Goal: Task Accomplishment & Management: Complete application form

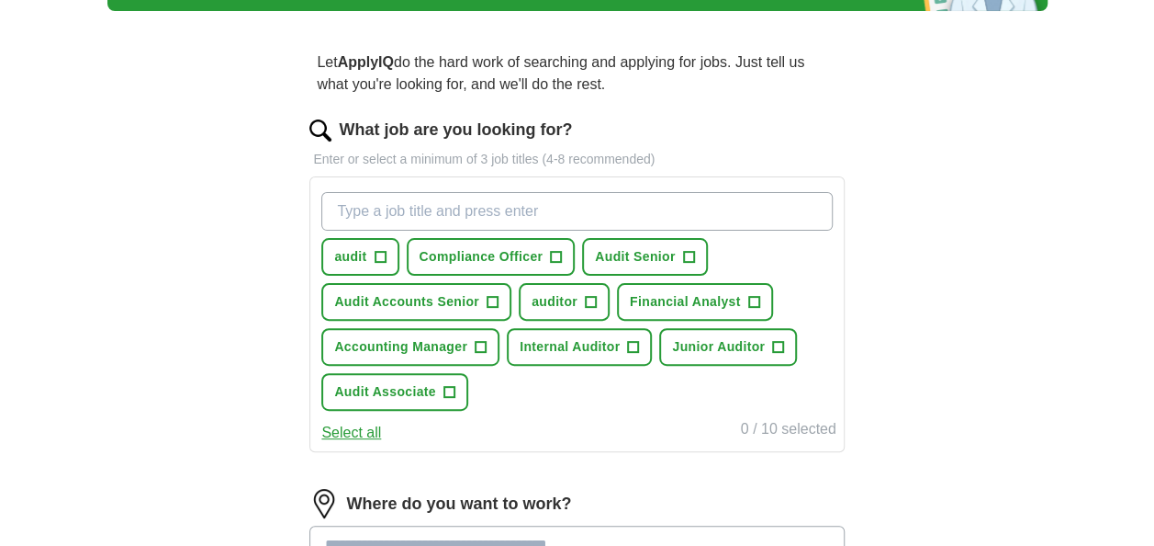
scroll to position [126, 0]
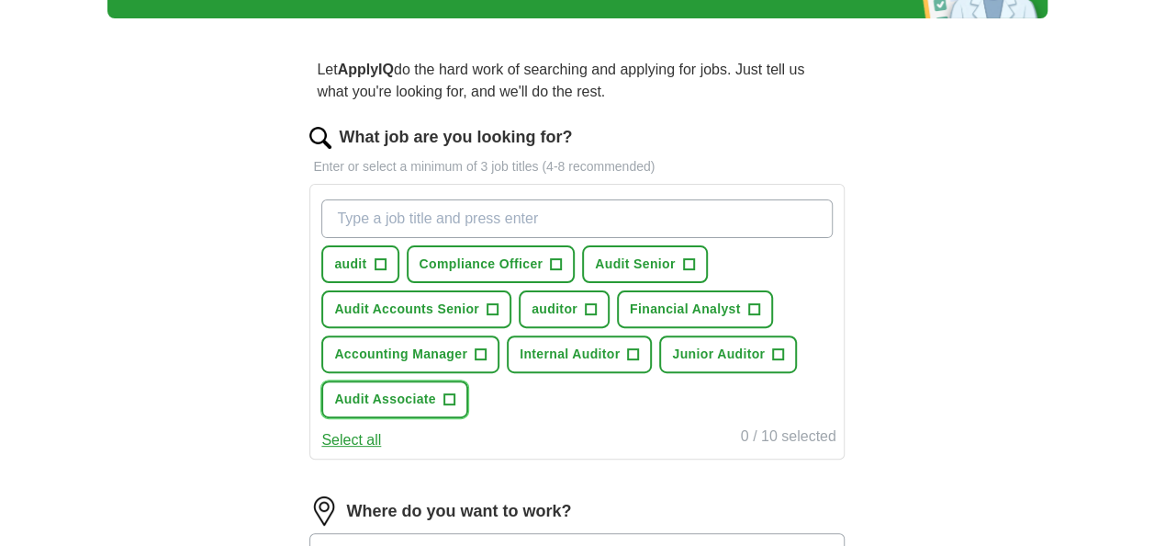
click at [449, 398] on span "+" at bounding box center [449, 399] width 11 height 15
click at [490, 303] on span "+" at bounding box center [493, 309] width 11 height 15
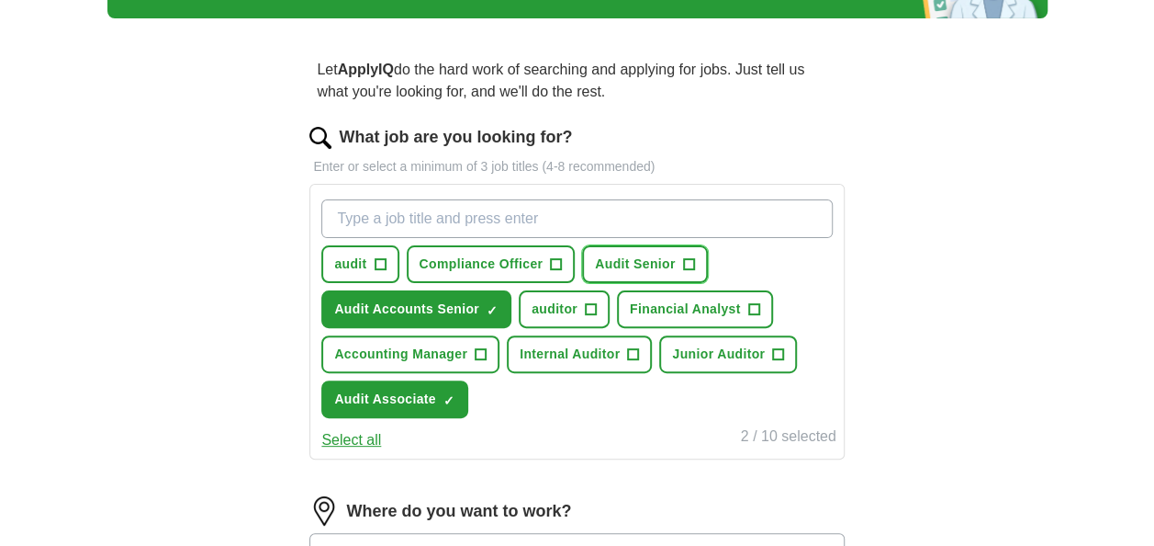
click at [684, 263] on span "+" at bounding box center [688, 264] width 11 height 15
click at [625, 352] on button "Internal Auditor +" at bounding box center [579, 354] width 145 height 38
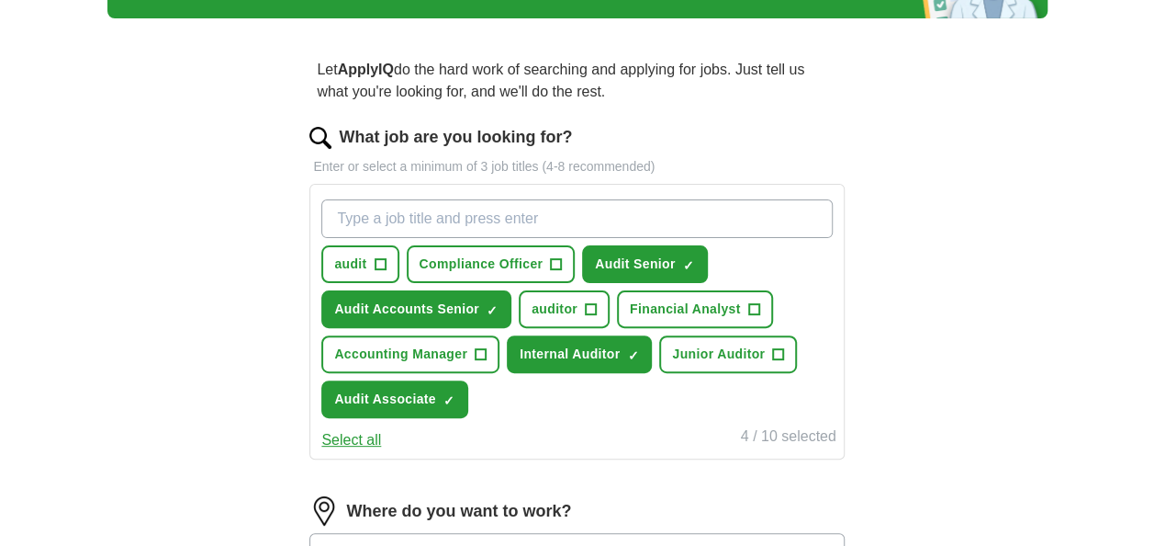
click at [490, 210] on input "What job are you looking for?" at bounding box center [576, 218] width 511 height 39
type input "internal audit associate"
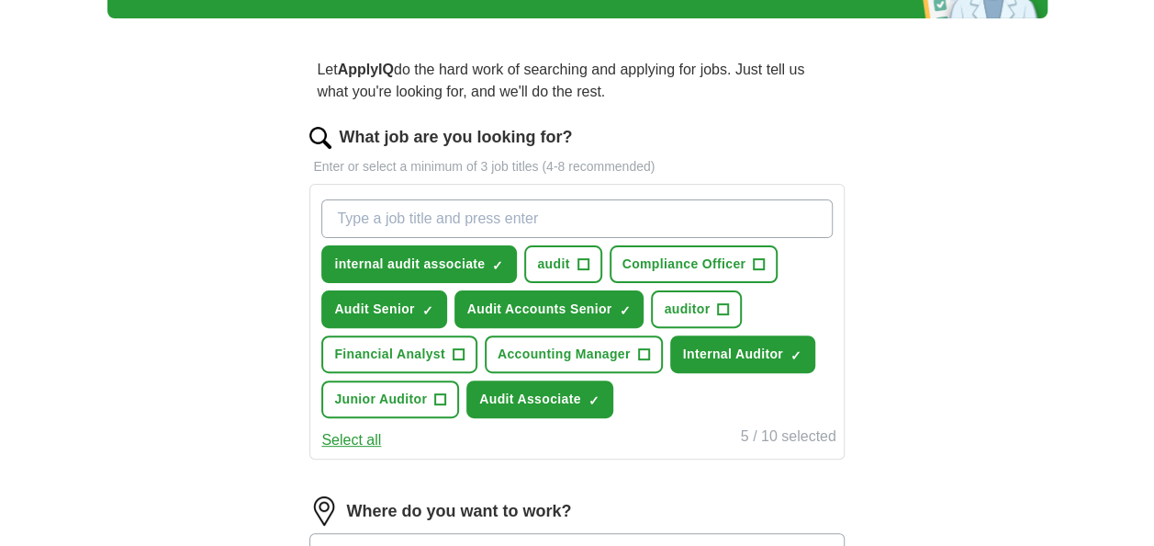
click at [503, 213] on input "What job are you looking for?" at bounding box center [576, 218] width 511 height 39
type input "accounts assistant"
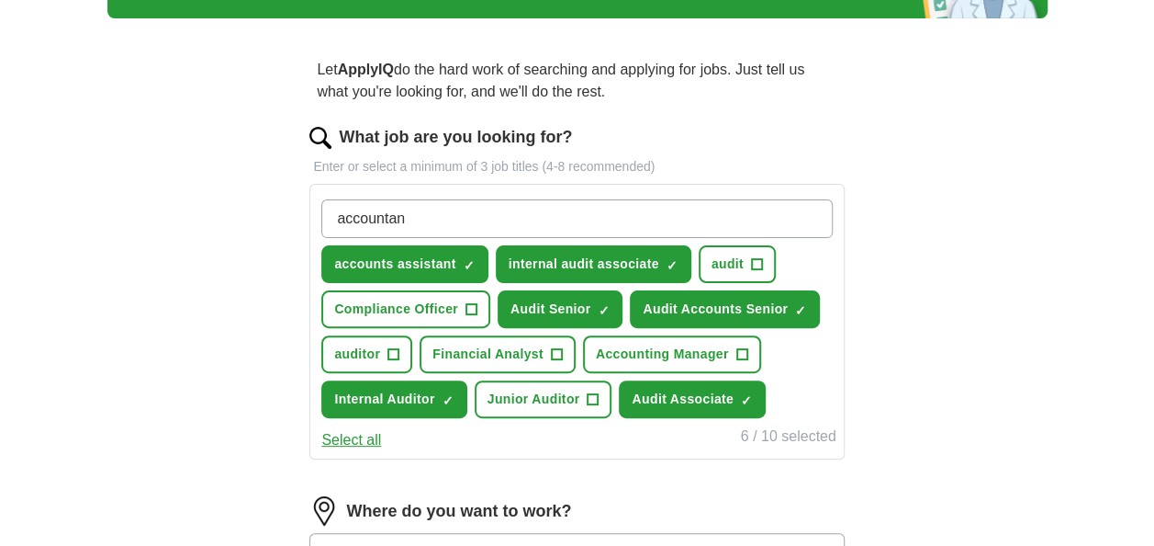
type input "accountant"
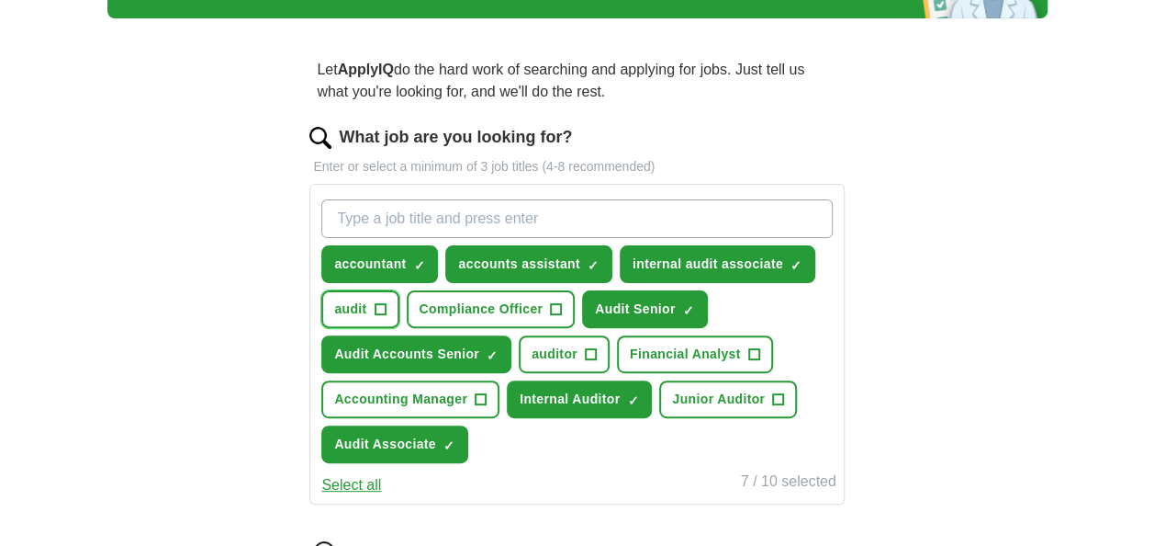
click at [378, 312] on span "+" at bounding box center [380, 309] width 11 height 15
click at [477, 221] on input "What job are you looking for?" at bounding box center [576, 218] width 511 height 39
type input "Audit assistant"
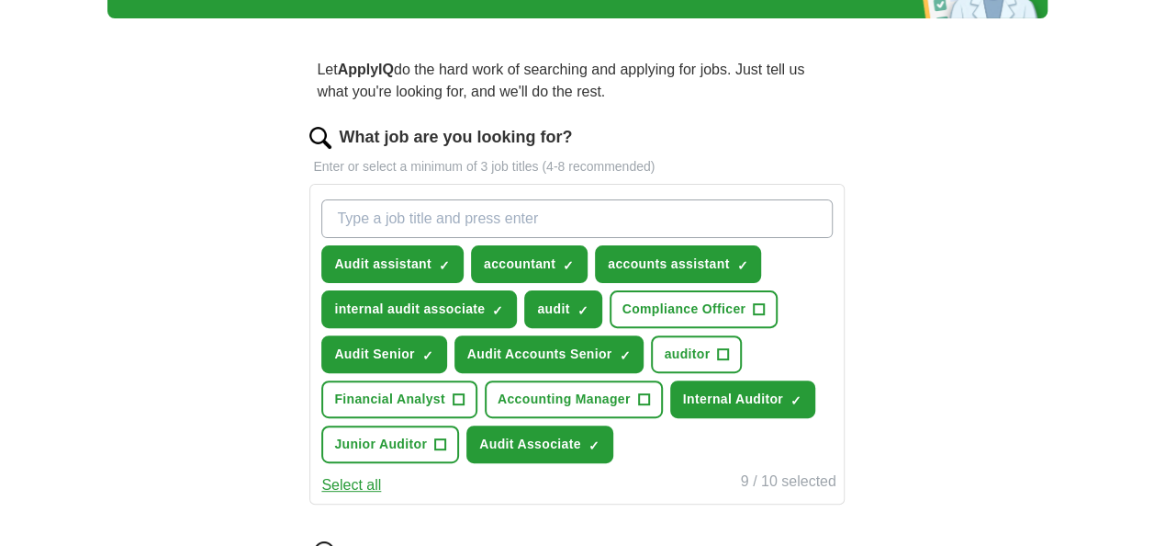
click at [511, 217] on input "What job are you looking for?" at bounding box center [576, 218] width 511 height 39
type input "Internal controls audit"
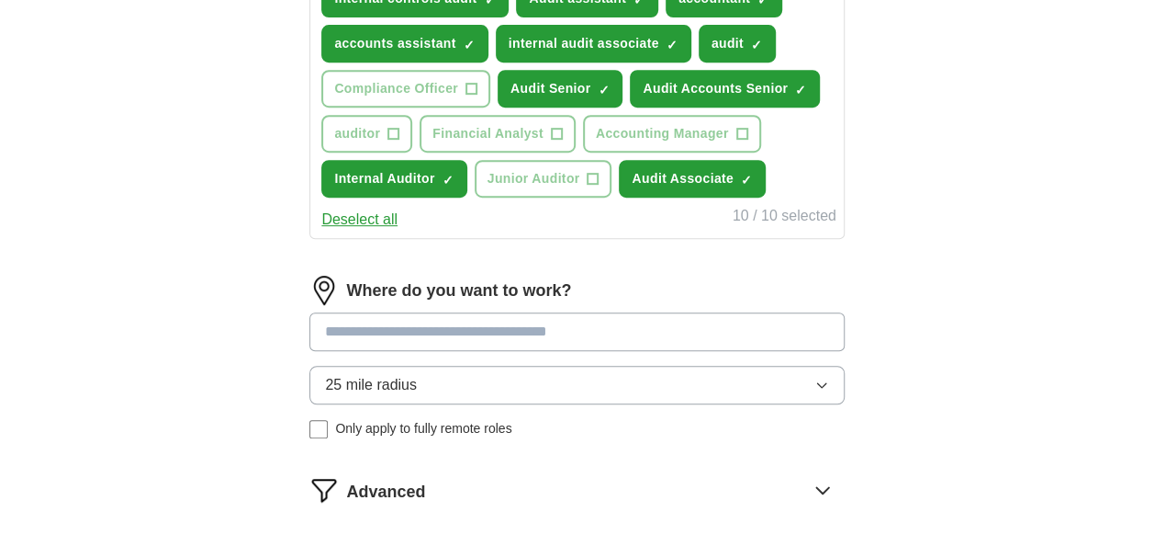
scroll to position [411, 0]
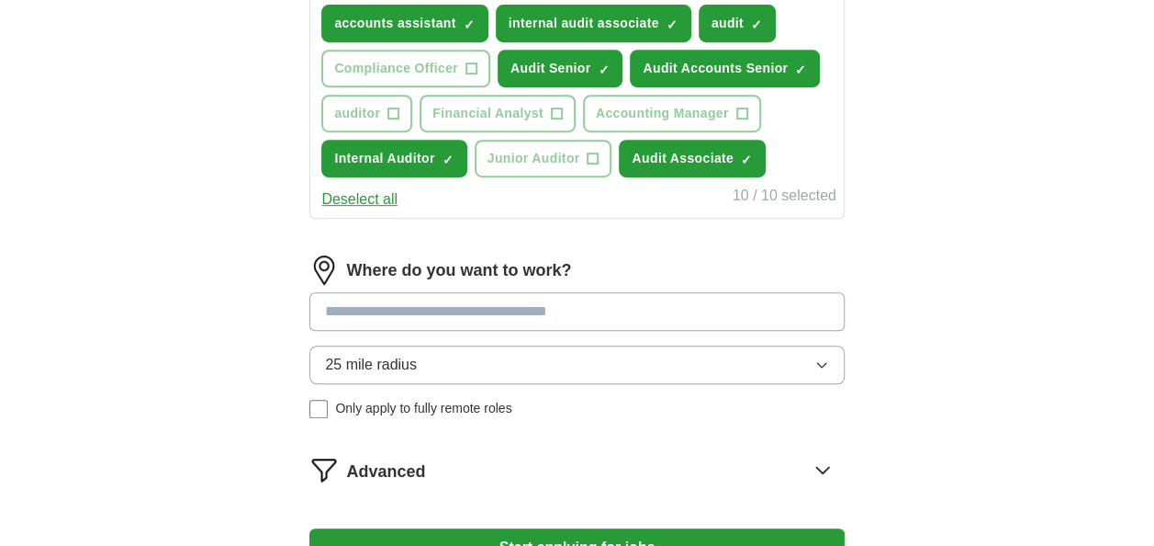
click at [503, 313] on input at bounding box center [577, 311] width 535 height 39
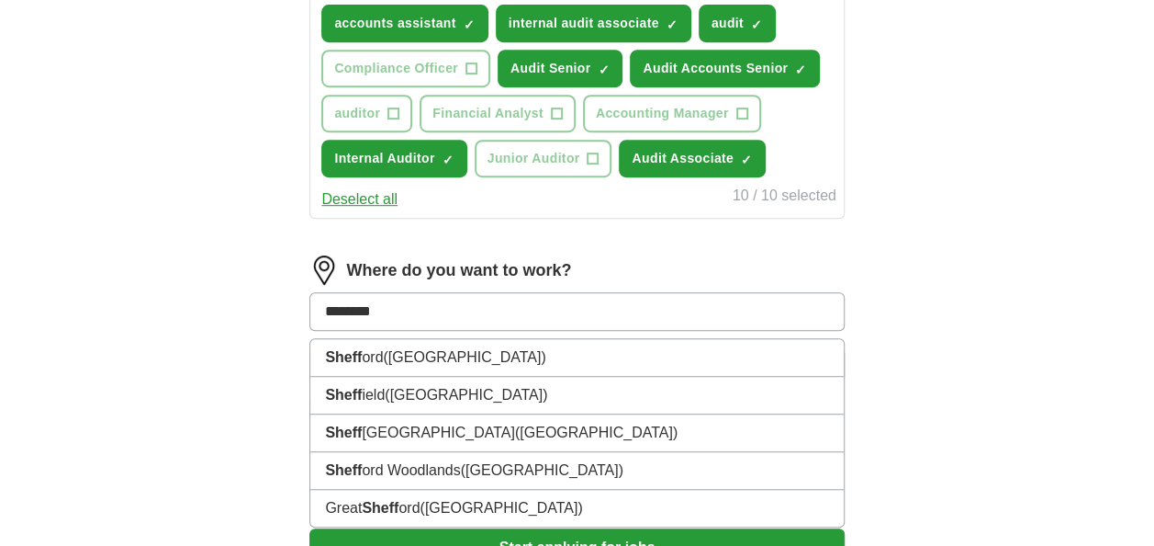
type input "*********"
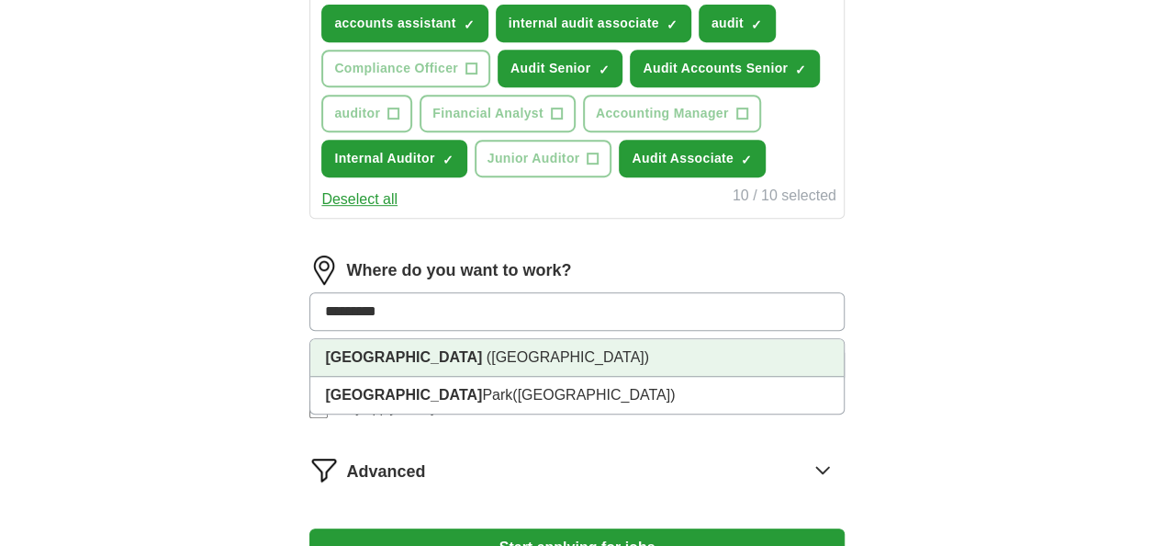
click at [496, 355] on span "([GEOGRAPHIC_DATA])" at bounding box center [568, 357] width 163 height 16
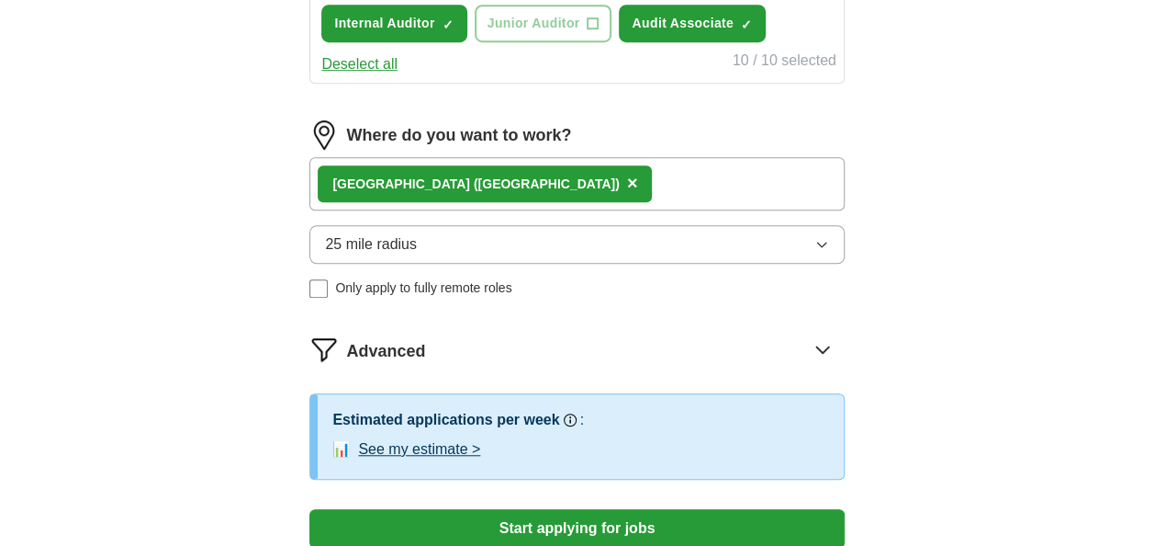
scroll to position [566, 0]
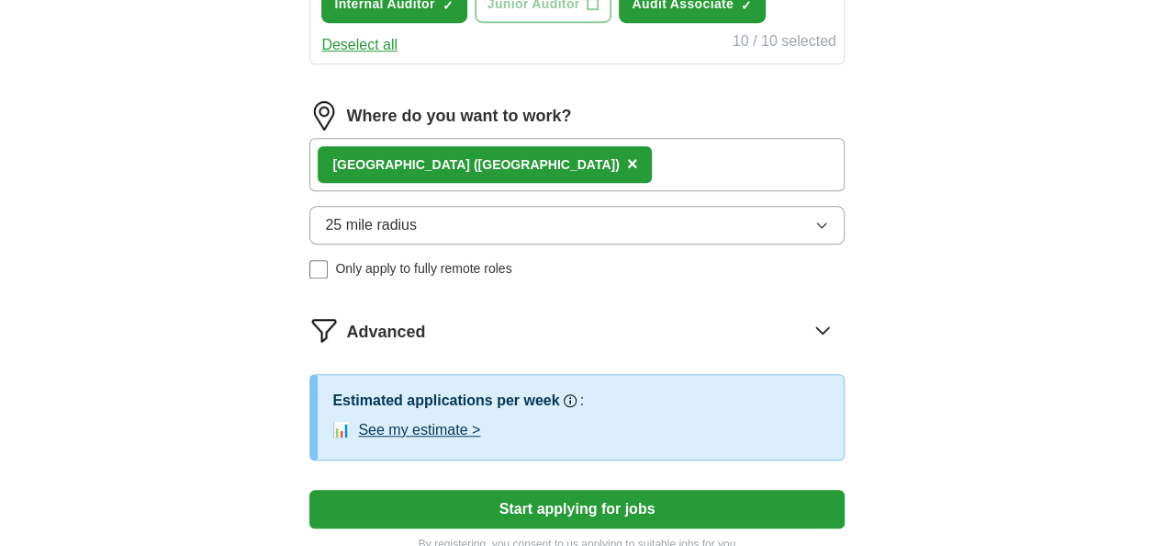
click at [827, 321] on icon at bounding box center [822, 329] width 29 height 29
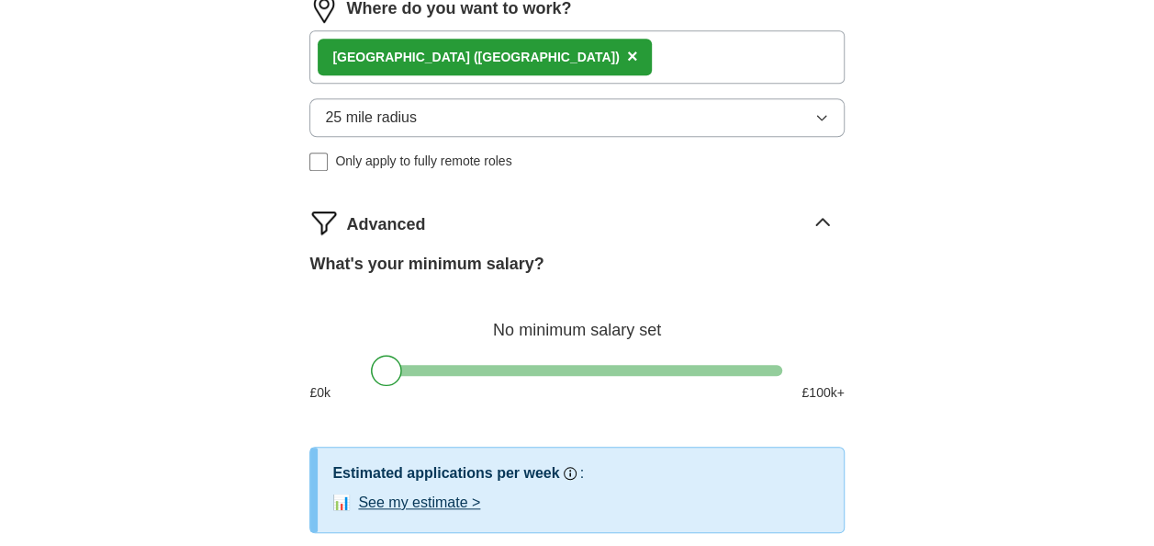
scroll to position [676, 0]
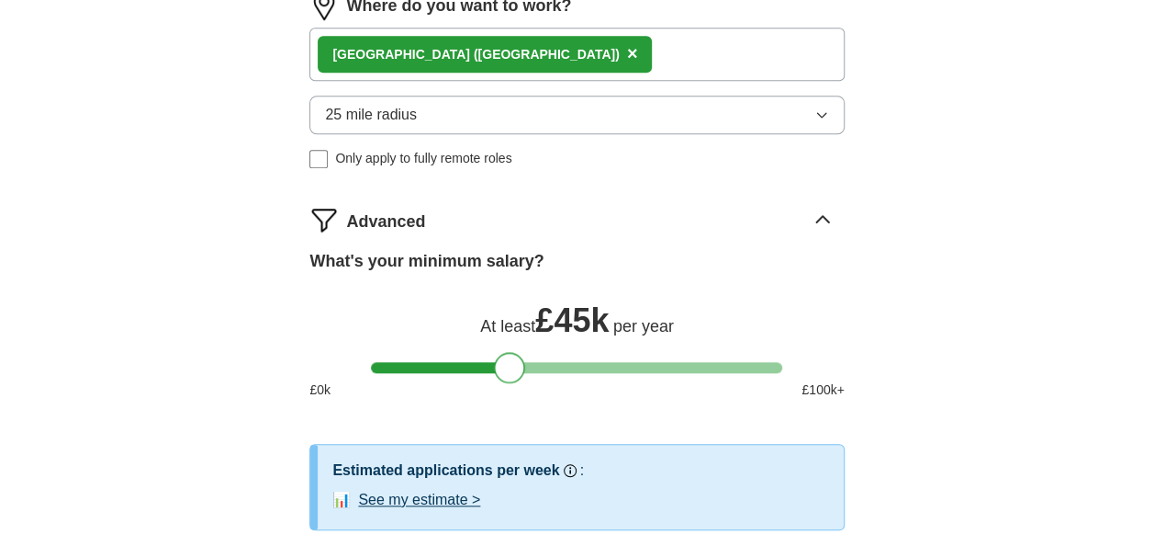
click at [508, 362] on div at bounding box center [576, 367] width 411 height 11
click at [508, 360] on div at bounding box center [509, 367] width 31 height 31
drag, startPoint x: 508, startPoint y: 360, endPoint x: 461, endPoint y: 360, distance: 46.8
click at [461, 360] on div at bounding box center [461, 367] width 31 height 31
click at [654, 394] on div "£ 0 k £ 100 k+" at bounding box center [577, 389] width 535 height 19
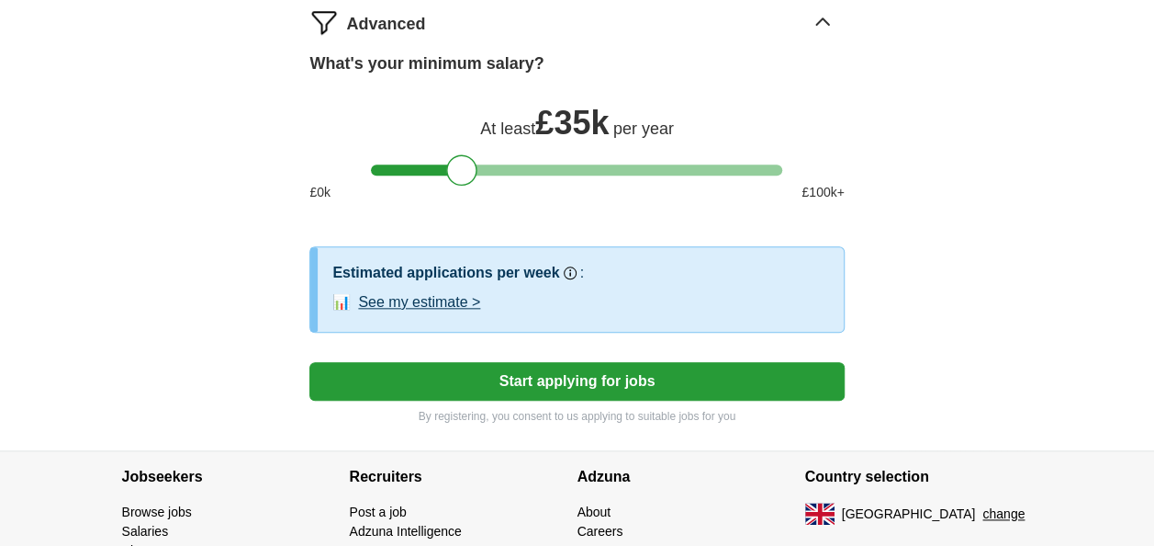
scroll to position [874, 0]
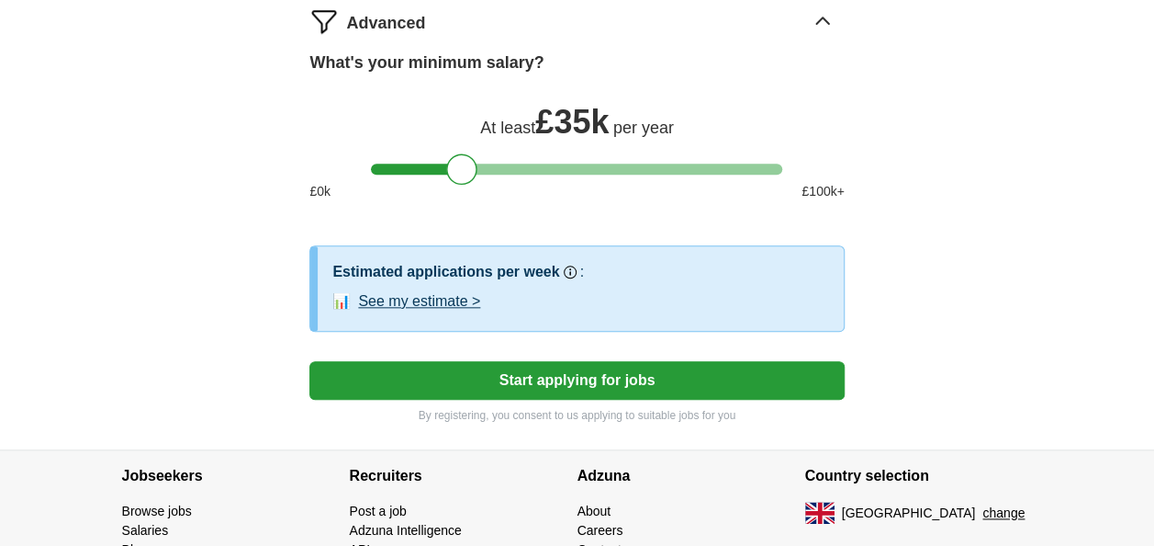
click at [412, 295] on button "See my estimate >" at bounding box center [419, 301] width 122 height 22
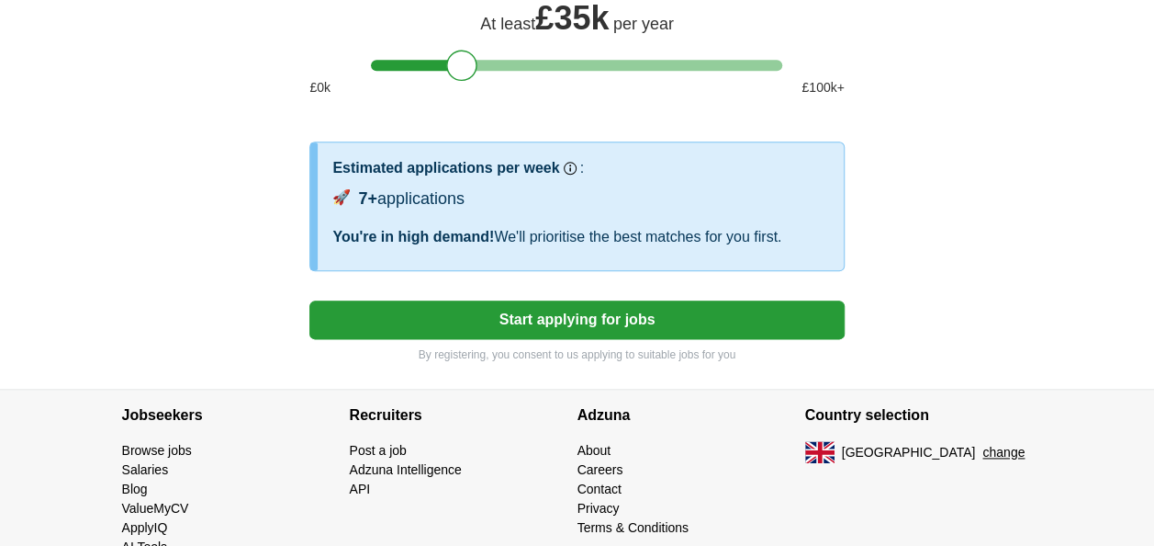
scroll to position [984, 0]
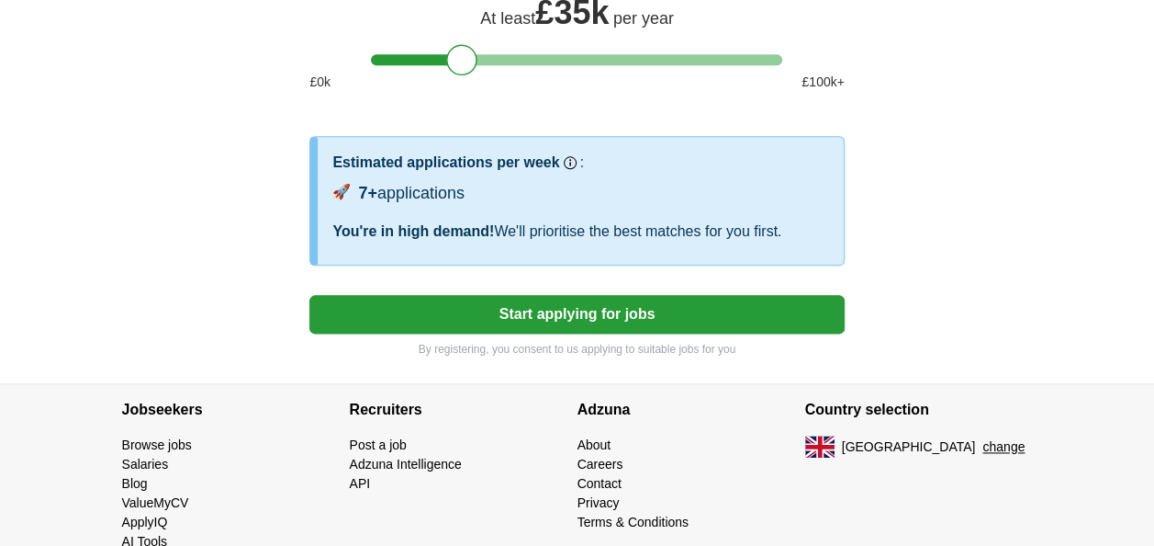
click at [549, 299] on button "Start applying for jobs" at bounding box center [577, 314] width 535 height 39
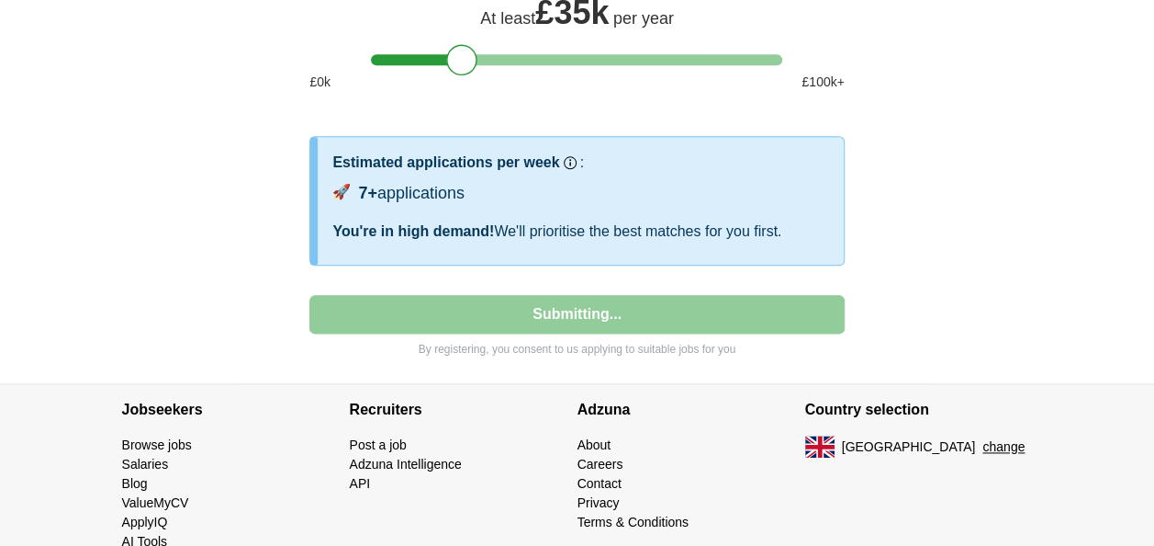
select select "**"
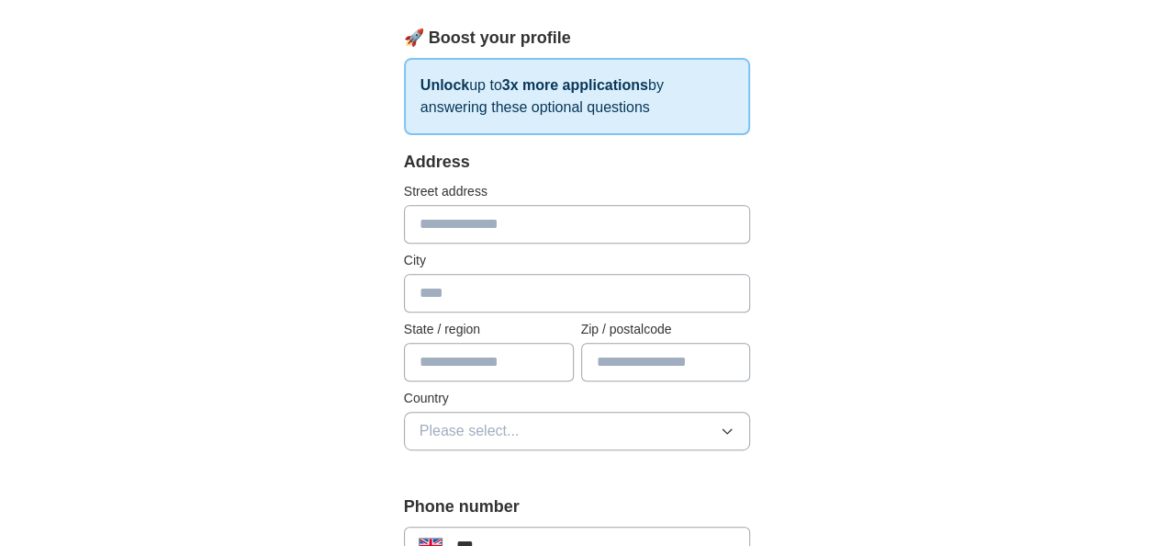
scroll to position [275, 0]
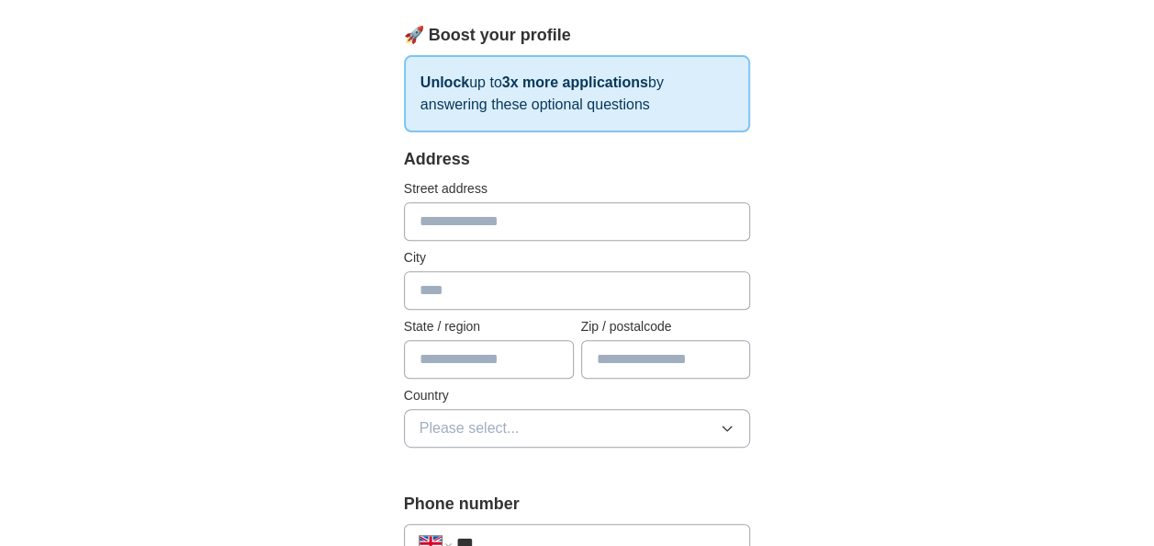
click at [574, 224] on input "text" at bounding box center [577, 221] width 347 height 39
type input "**********"
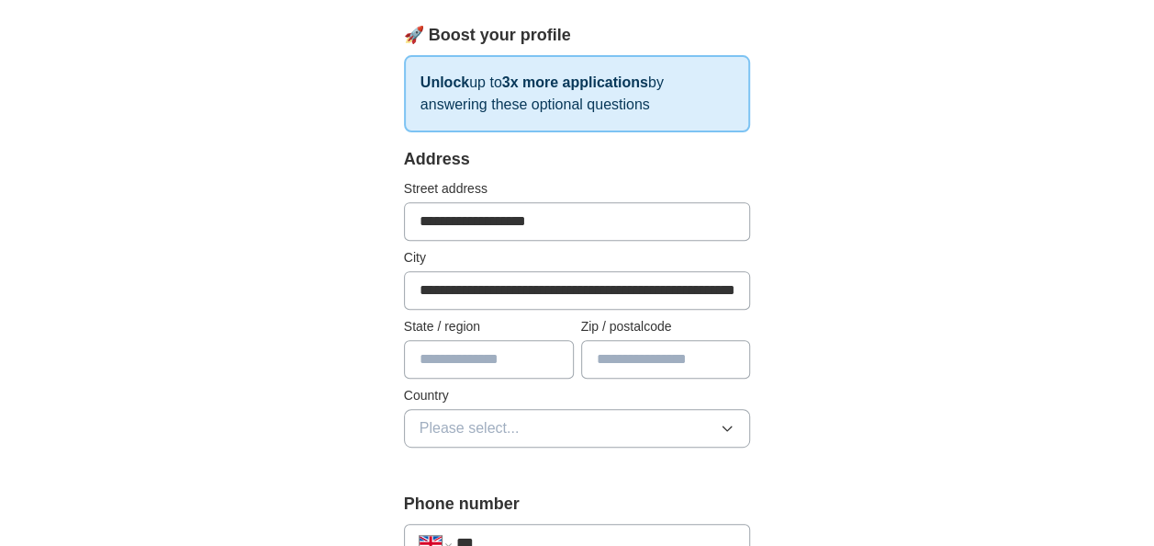
type input "**********"
type input "******"
click at [533, 428] on button "Please select..." at bounding box center [577, 428] width 347 height 39
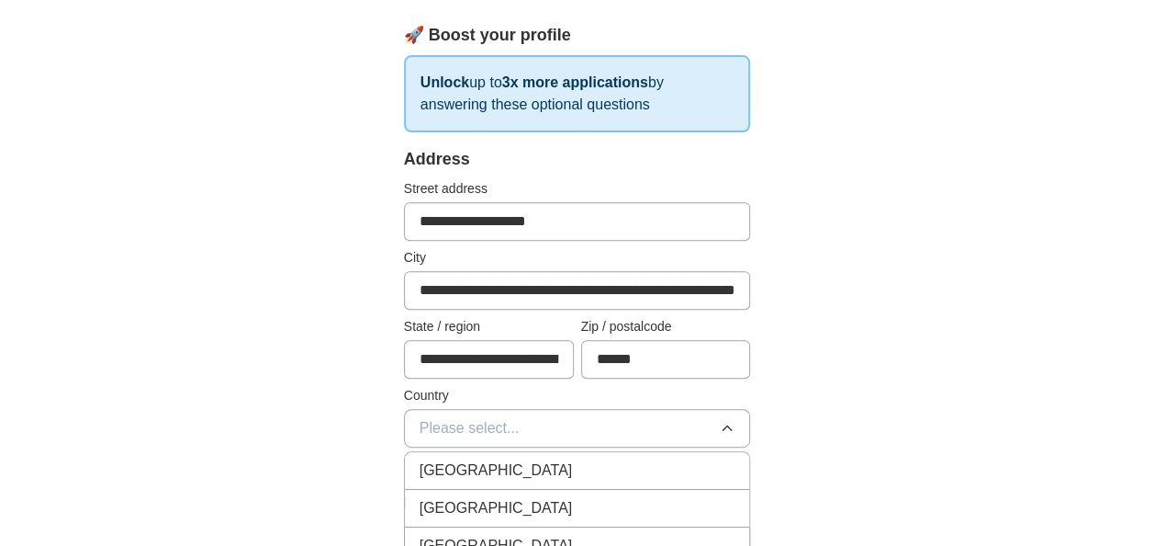
click at [511, 463] on span "[GEOGRAPHIC_DATA]" at bounding box center [496, 470] width 153 height 22
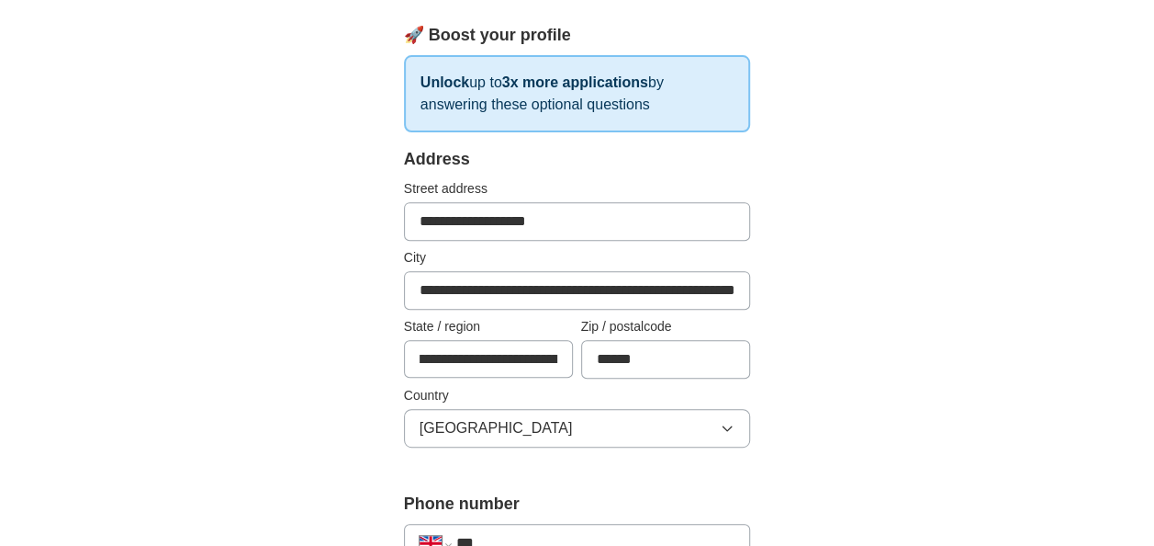
scroll to position [0, 194]
drag, startPoint x: 420, startPoint y: 360, endPoint x: 573, endPoint y: 358, distance: 153.4
click at [573, 358] on div "**********" at bounding box center [577, 348] width 347 height 62
type input "**********"
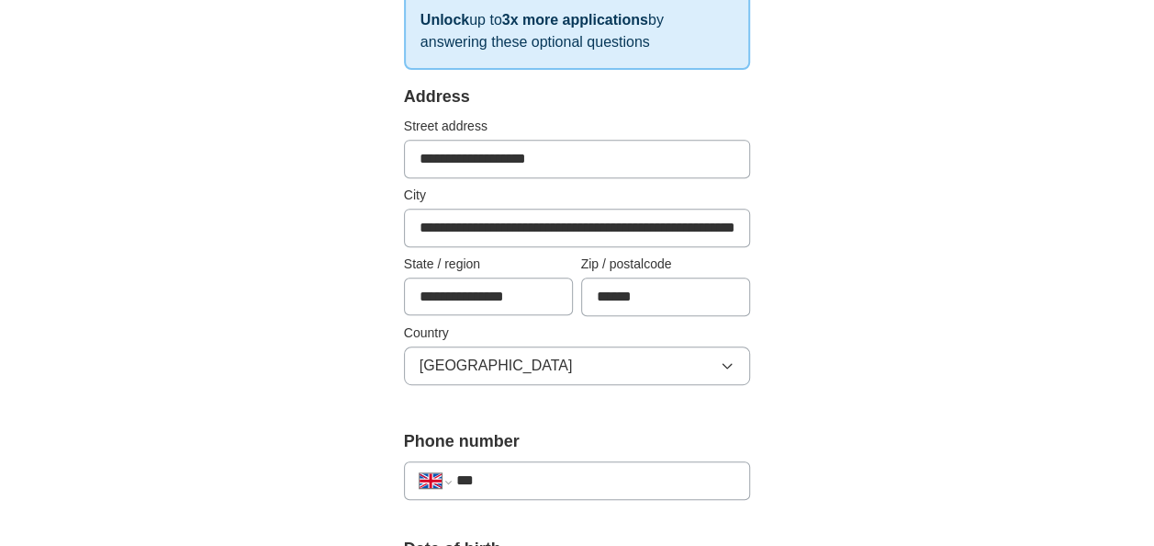
scroll to position [0, 66]
drag, startPoint x: 478, startPoint y: 231, endPoint x: 761, endPoint y: 209, distance: 284.6
type input "*********"
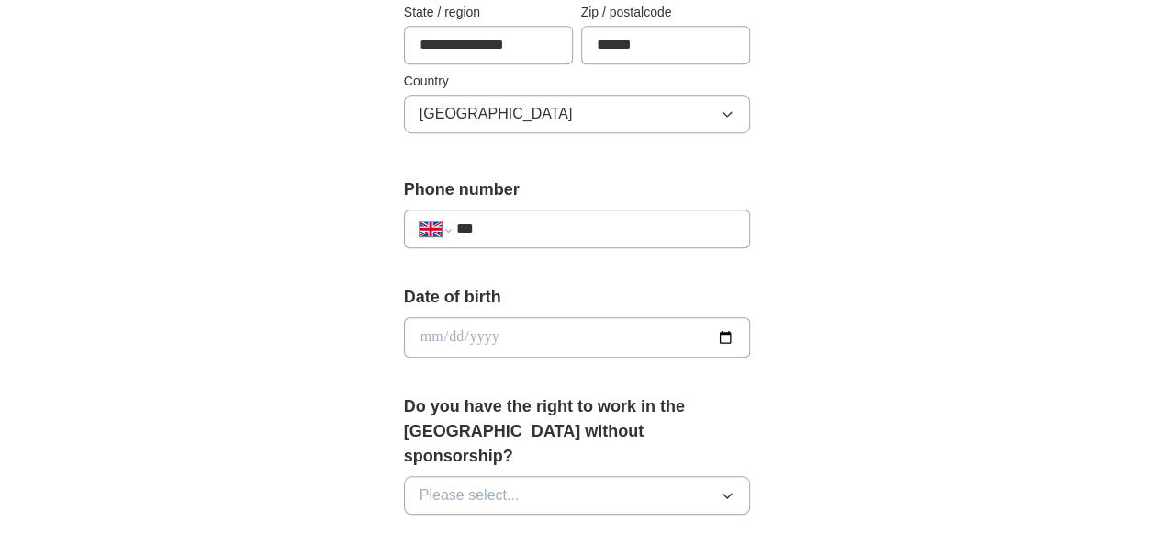
scroll to position [593, 0]
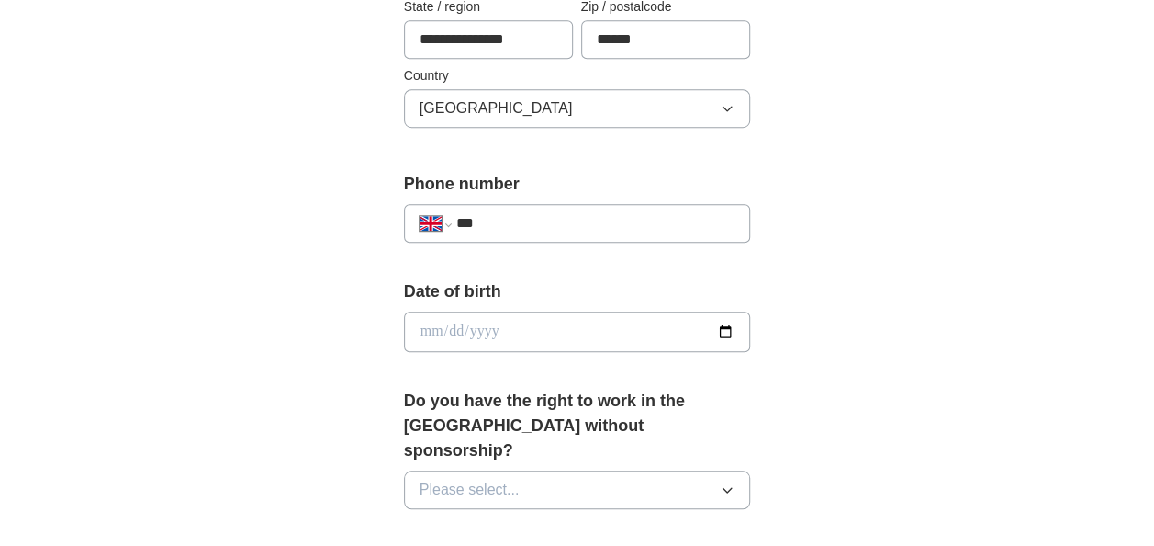
click at [564, 212] on input "***" at bounding box center [595, 223] width 279 height 22
type input "**********"
click at [724, 331] on input "date" at bounding box center [577, 331] width 347 height 40
type input "**********"
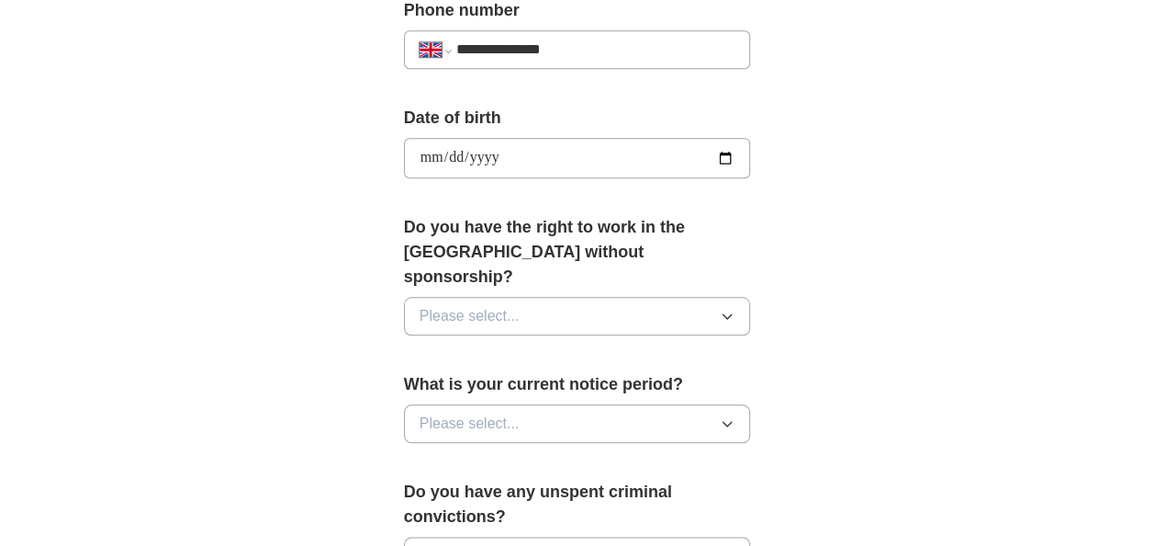
scroll to position [768, 0]
click at [648, 296] on button "Please select..." at bounding box center [577, 315] width 347 height 39
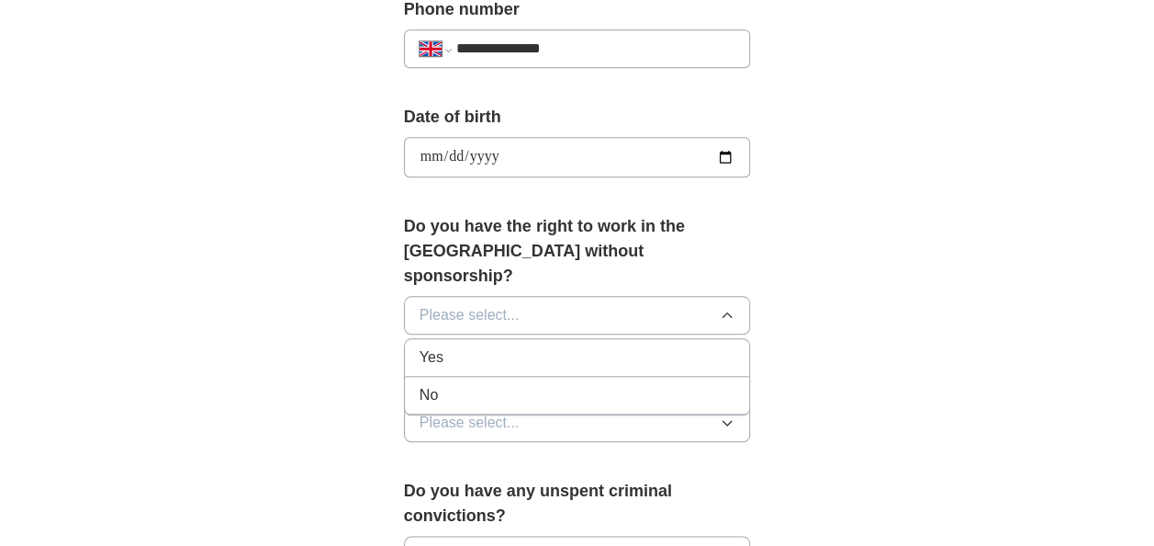
click at [578, 341] on li "Yes" at bounding box center [577, 358] width 345 height 38
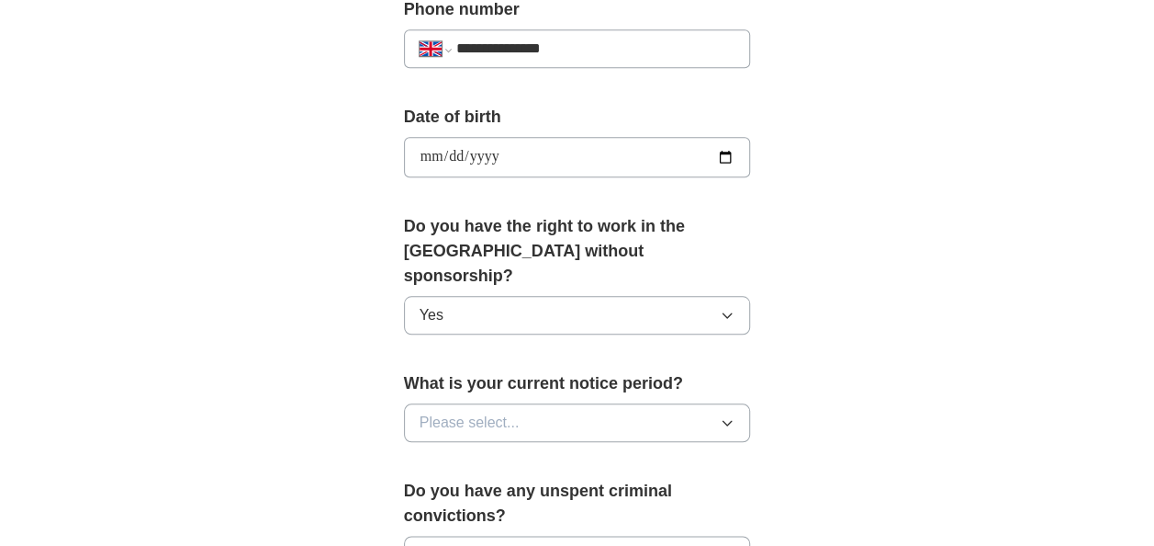
click at [556, 403] on button "Please select..." at bounding box center [577, 422] width 347 height 39
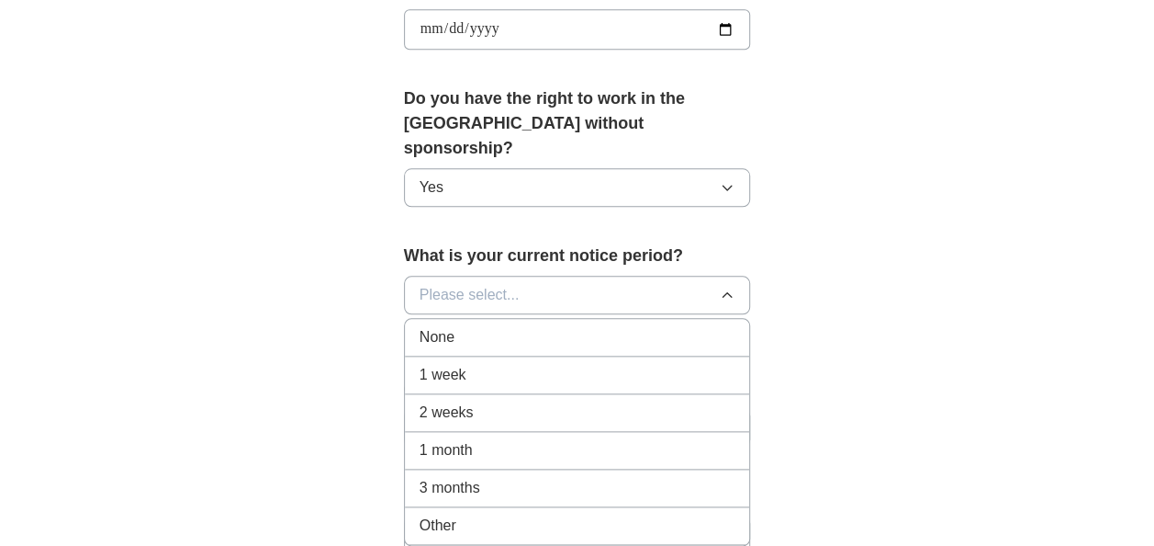
scroll to position [929, 0]
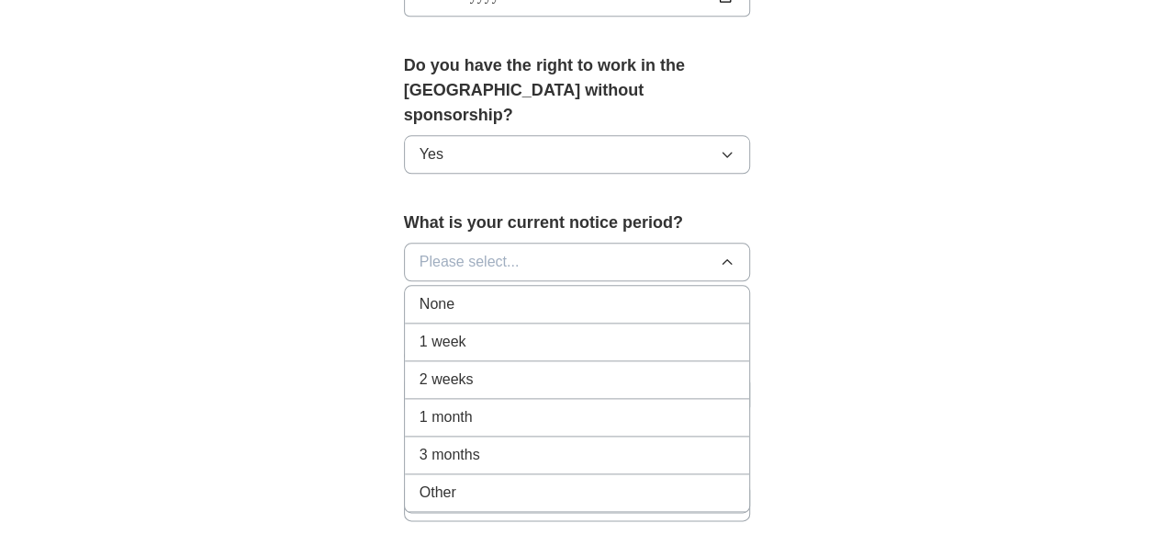
click at [554, 293] on div "None" at bounding box center [578, 304] width 316 height 22
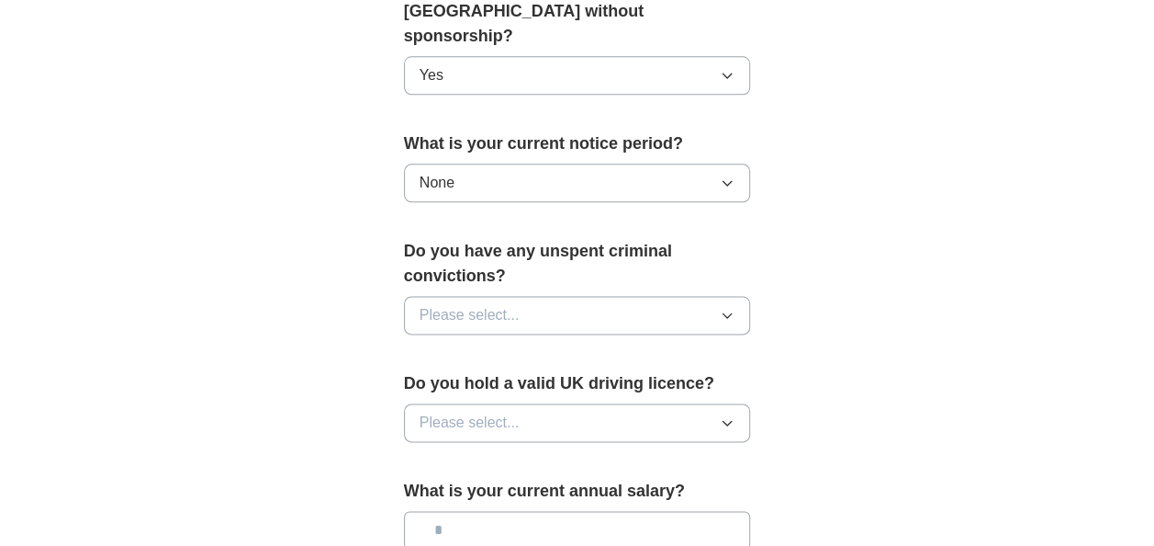
scroll to position [1030, 0]
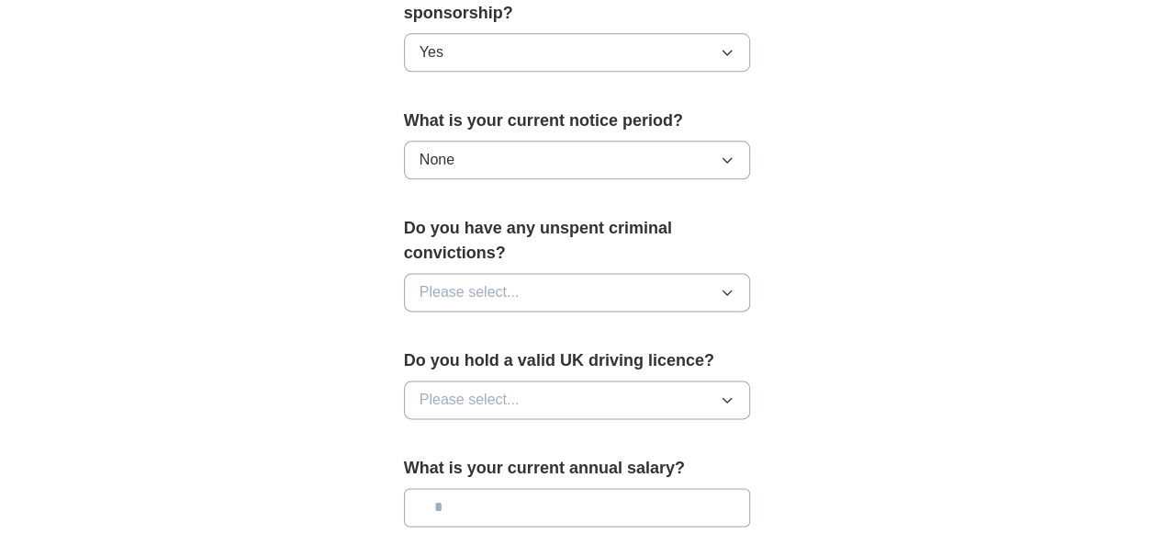
click at [680, 273] on button "Please select..." at bounding box center [577, 292] width 347 height 39
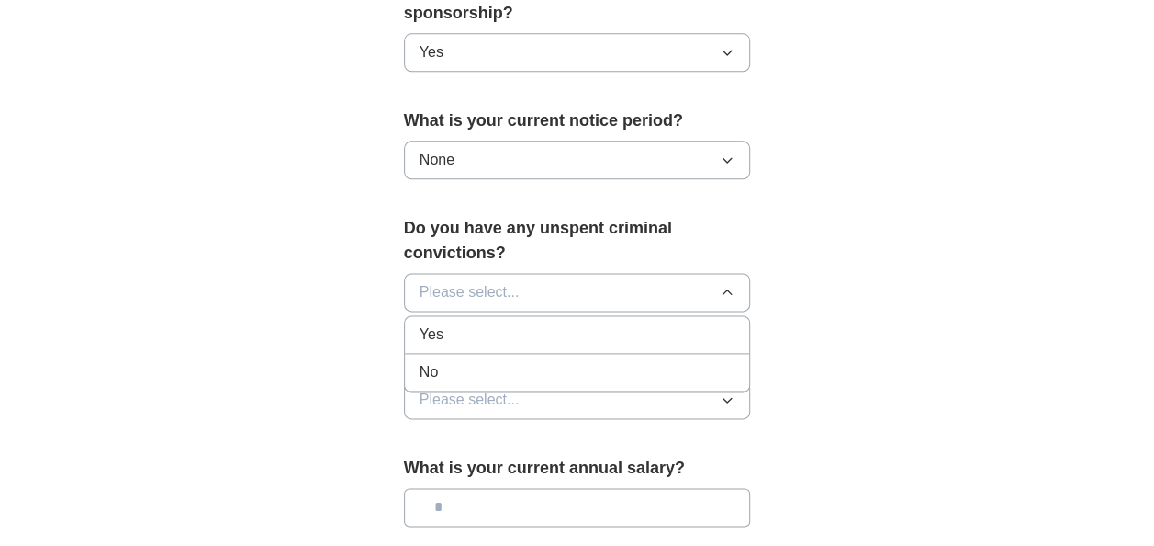
click at [606, 361] on div "No" at bounding box center [578, 372] width 316 height 22
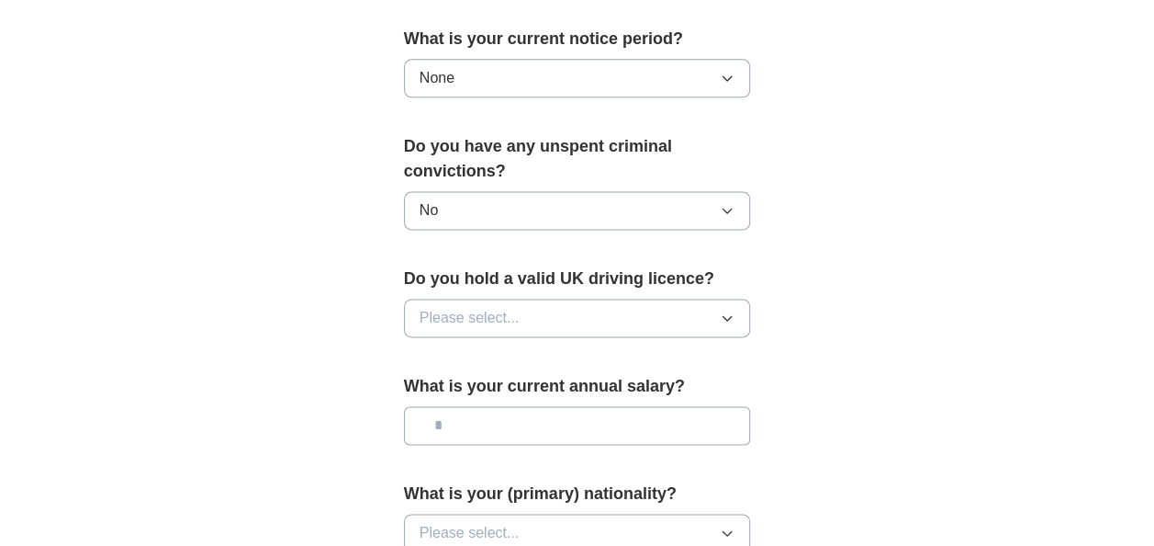
scroll to position [1131, 0]
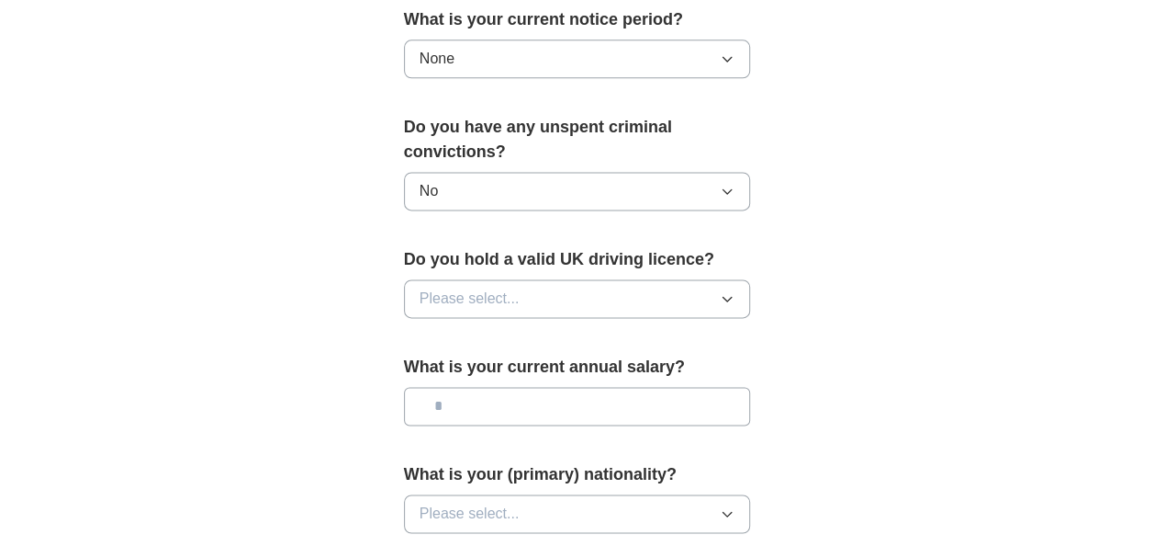
click at [585, 279] on button "Please select..." at bounding box center [577, 298] width 347 height 39
click at [536, 367] on div "No" at bounding box center [578, 378] width 316 height 22
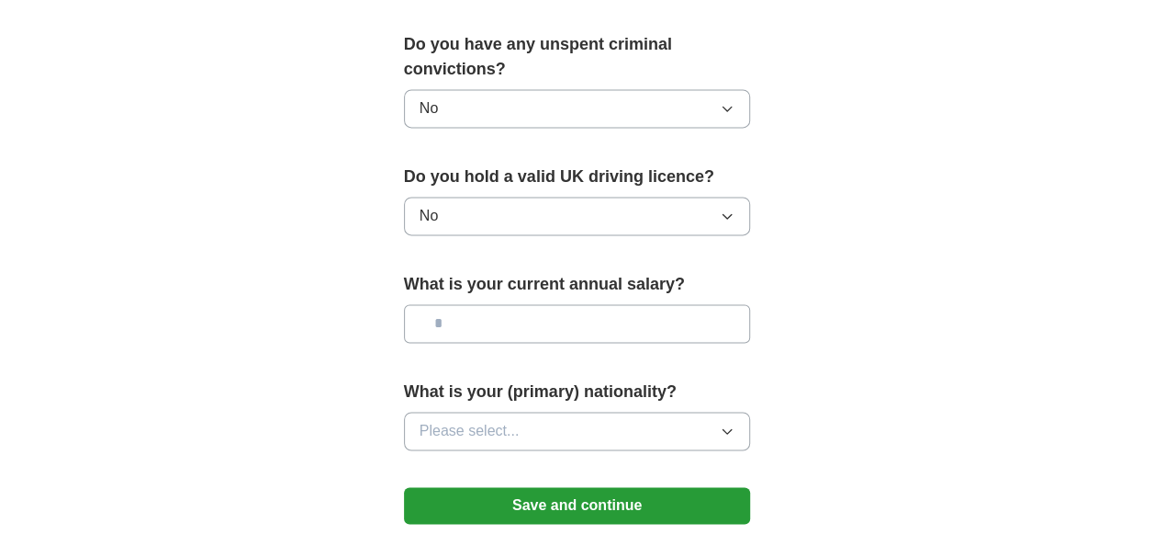
scroll to position [1220, 0]
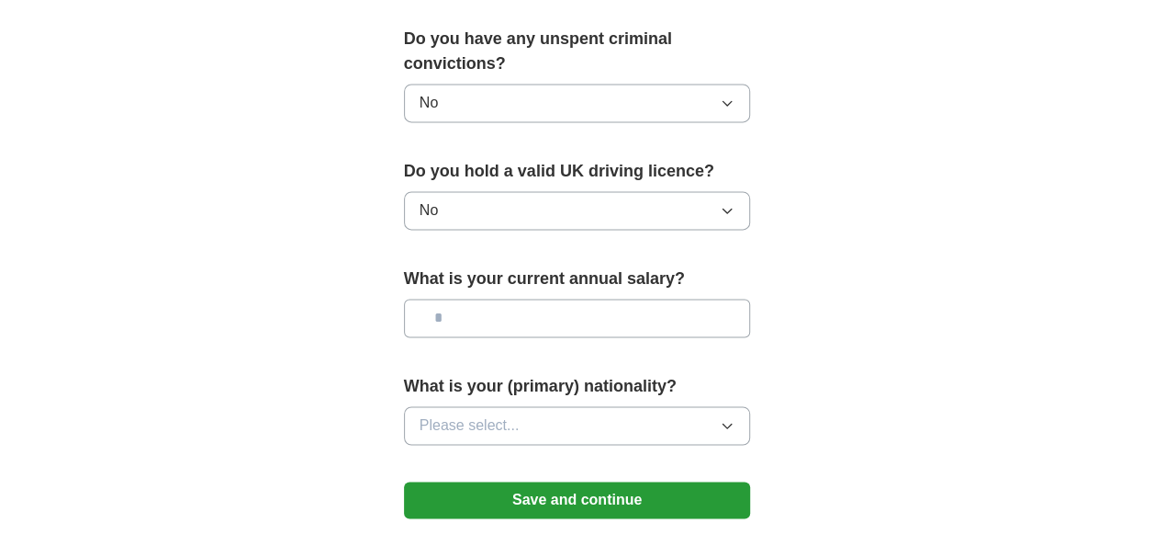
click at [504, 414] on span "Please select..." at bounding box center [470, 425] width 100 height 22
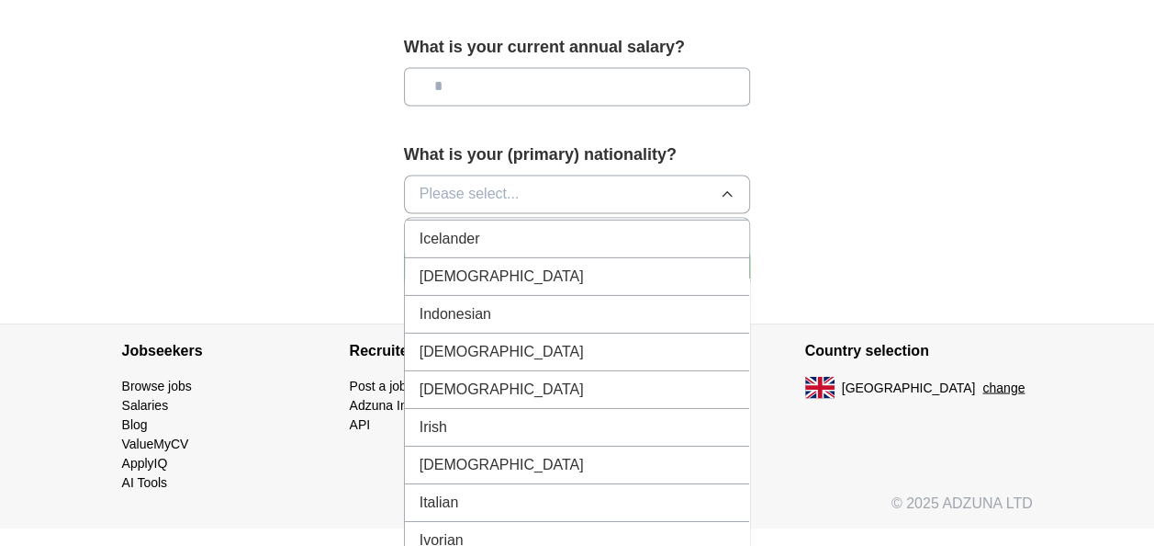
scroll to position [2974, 0]
click at [512, 264] on div "[DEMOGRAPHIC_DATA]" at bounding box center [578, 275] width 316 height 22
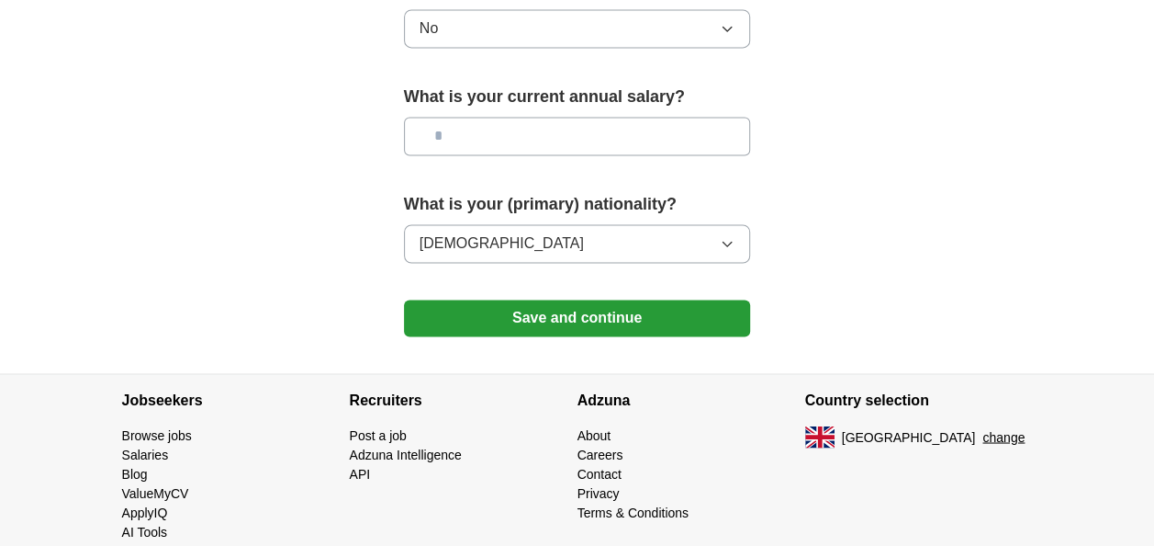
click at [512, 299] on button "Save and continue" at bounding box center [577, 317] width 347 height 37
